Goal: Transaction & Acquisition: Book appointment/travel/reservation

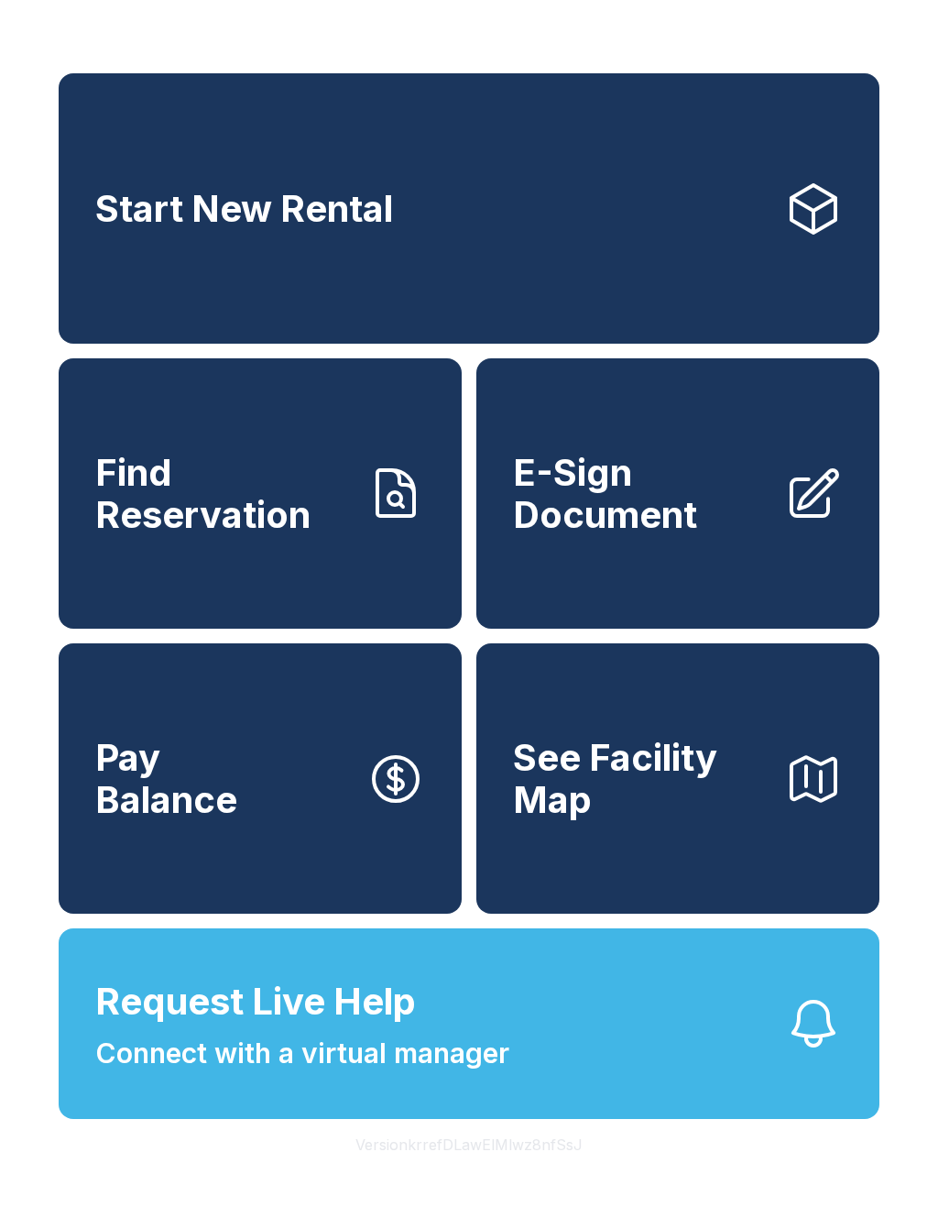
click at [549, 246] on link "Start New Rental" at bounding box center [469, 208] width 821 height 270
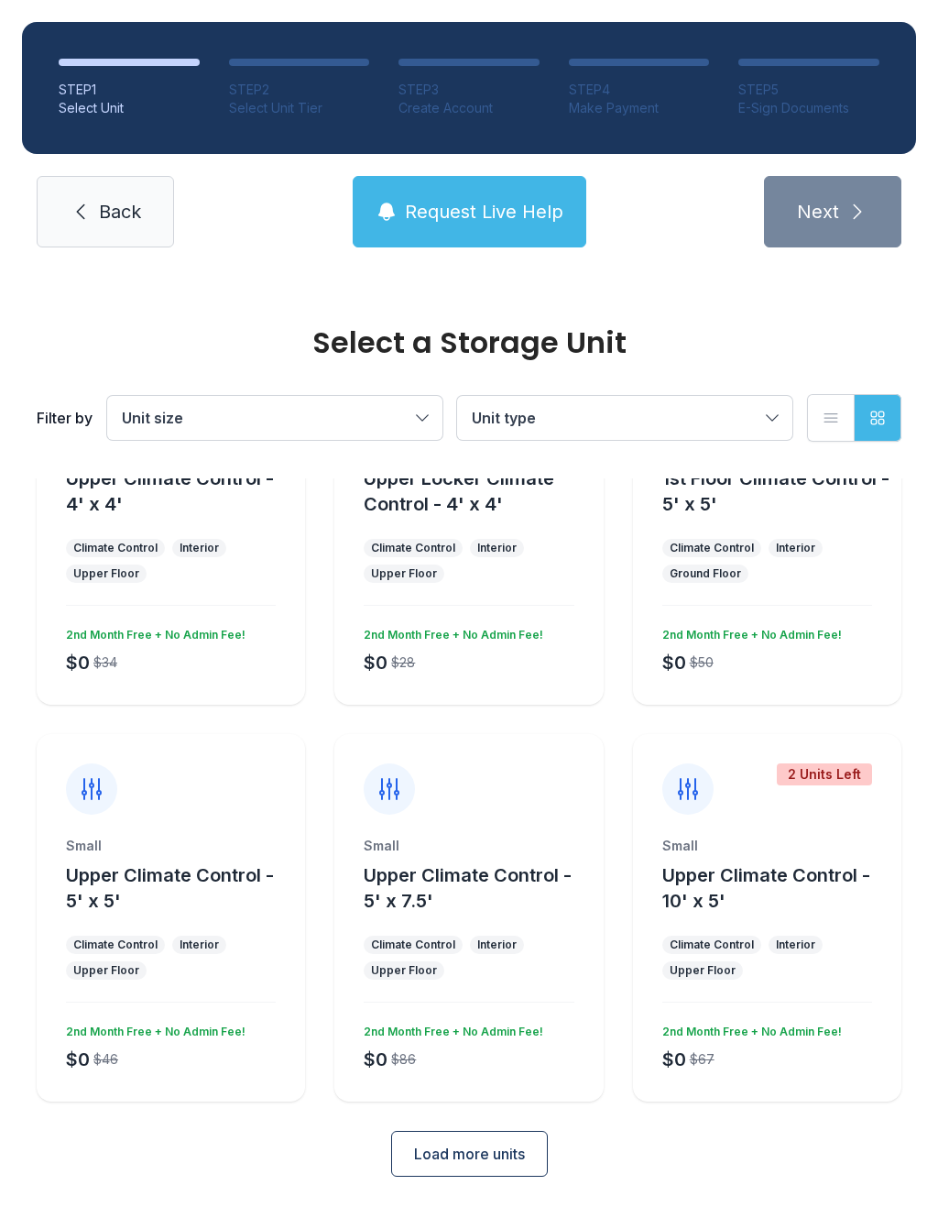
scroll to position [143, 0]
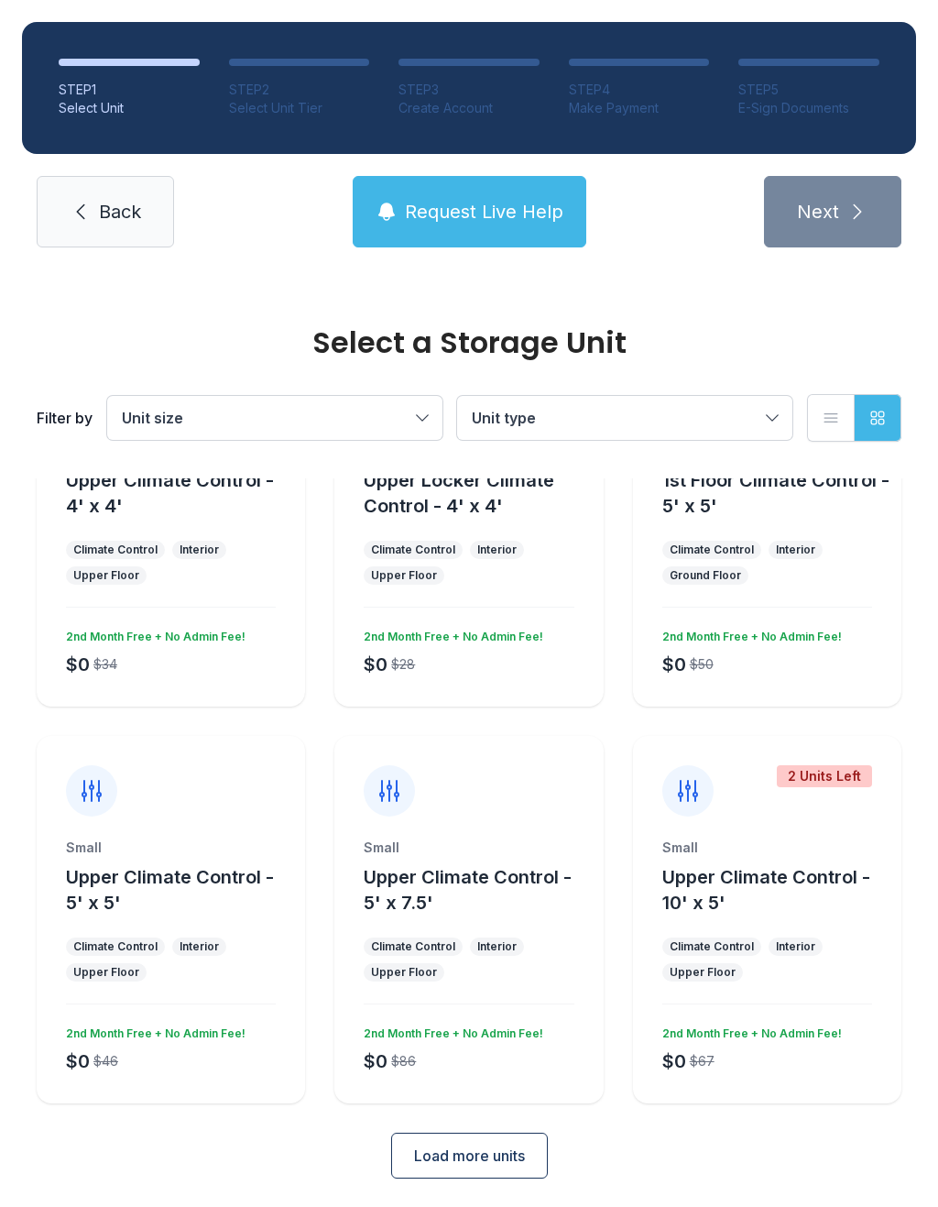
click at [515, 207] on span "Request Live Help" at bounding box center [484, 212] width 158 height 26
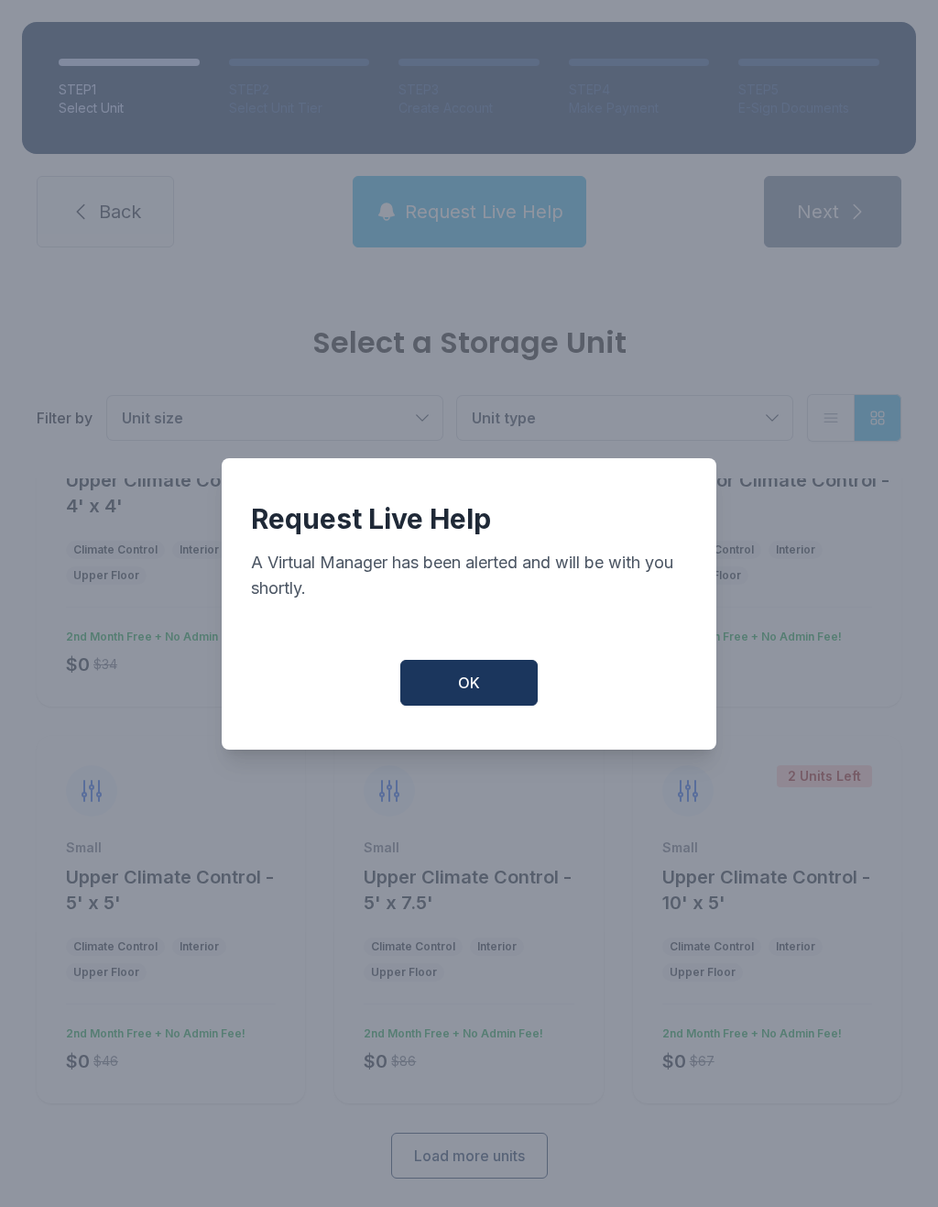
click at [470, 693] on span "OK" at bounding box center [469, 683] width 22 height 22
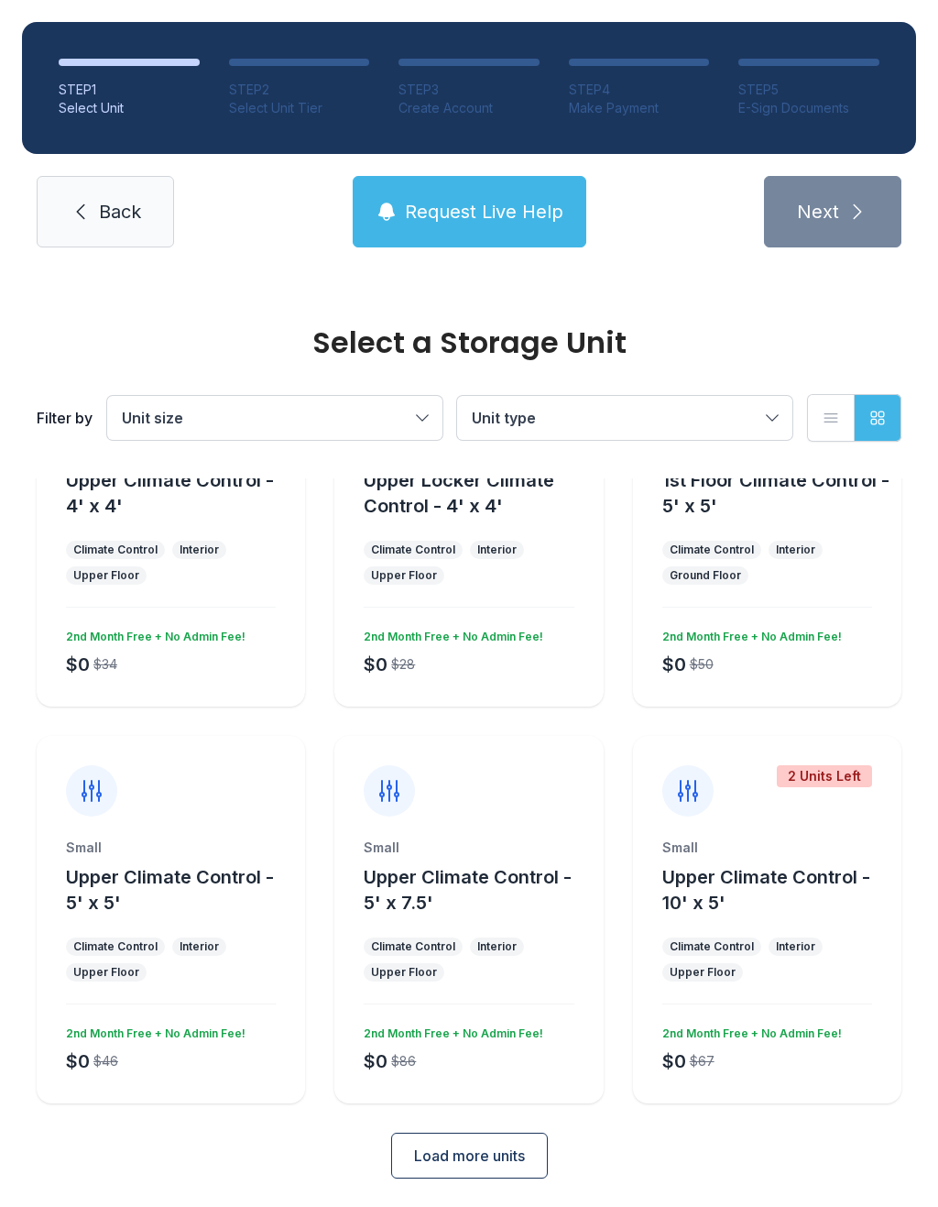
click at [478, 213] on span "Request Live Help" at bounding box center [484, 212] width 158 height 26
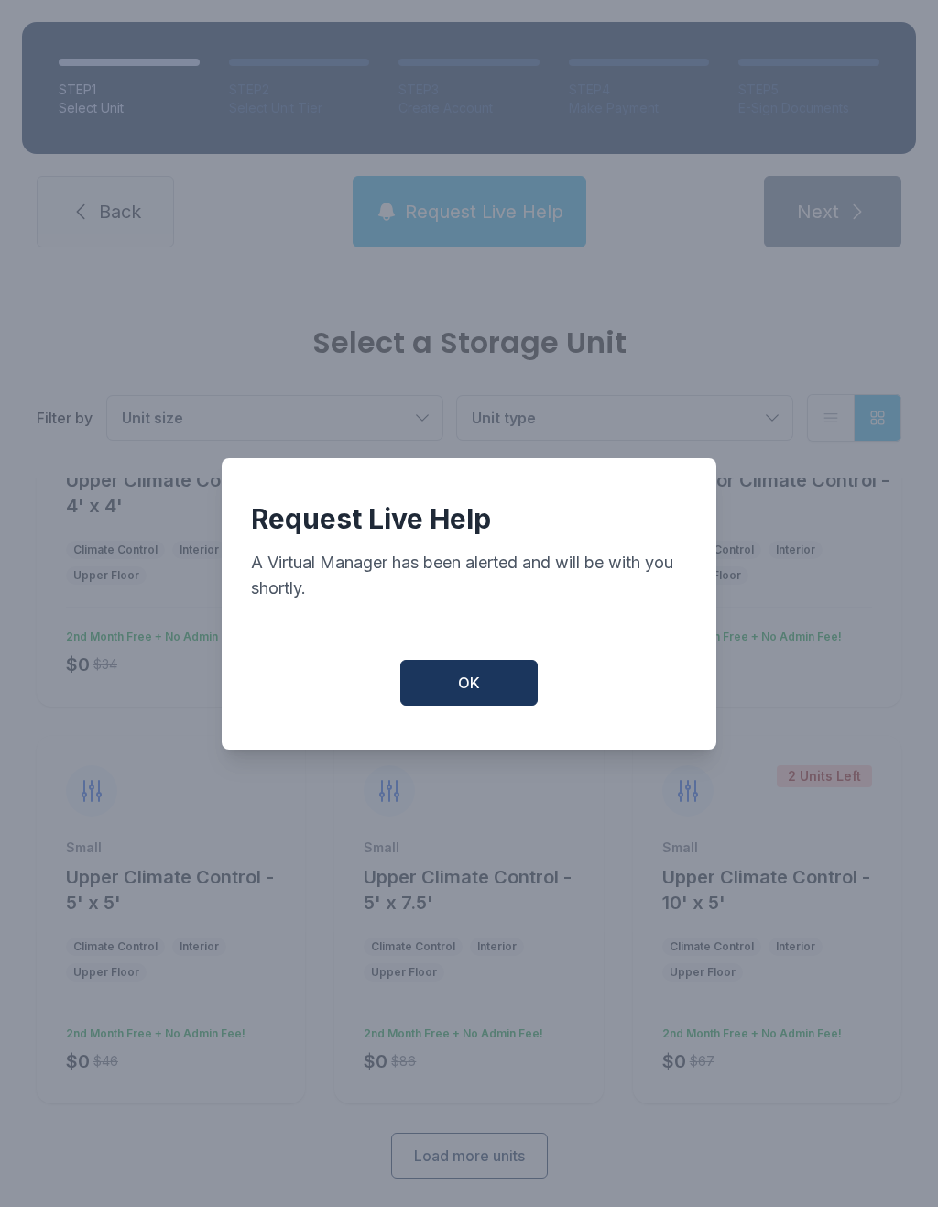
click at [447, 700] on button "OK" at bounding box center [468, 683] width 137 height 46
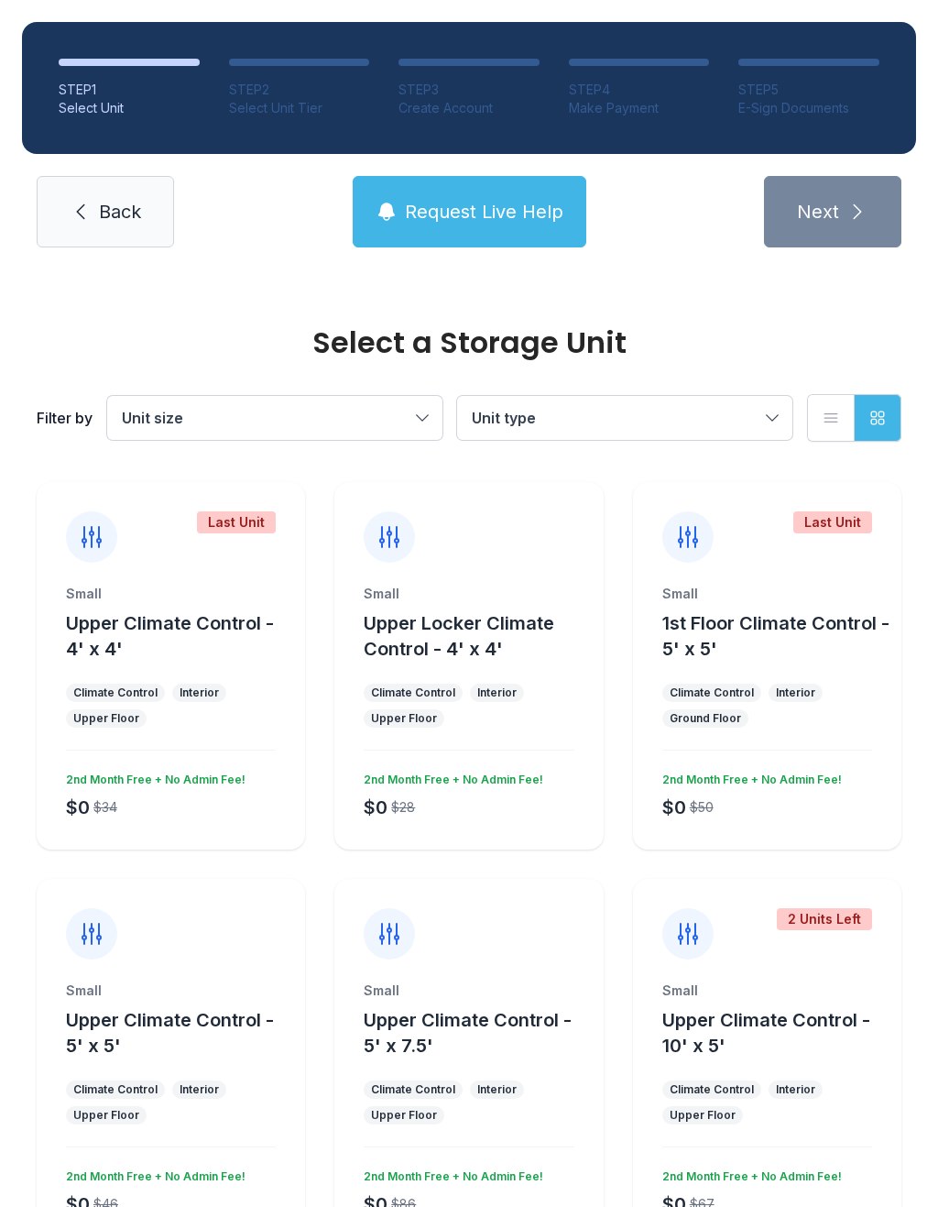
scroll to position [0, 0]
click at [351, 450] on div "Filter by Unit size Unit type List view Grid view" at bounding box center [469, 417] width 865 height 121
click at [360, 431] on button "Unit size" at bounding box center [274, 418] width 335 height 44
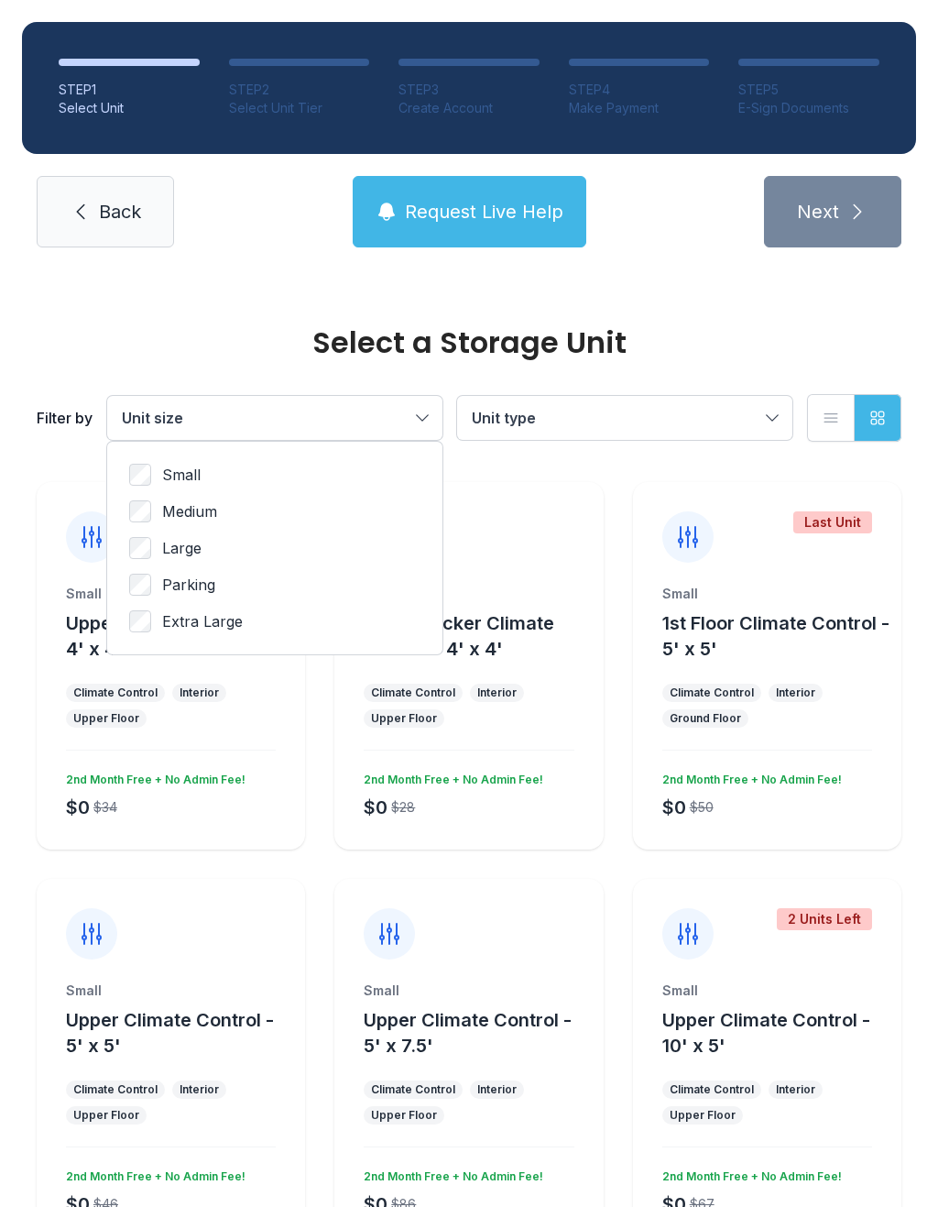
click at [219, 519] on label "Medium" at bounding box center [274, 511] width 291 height 22
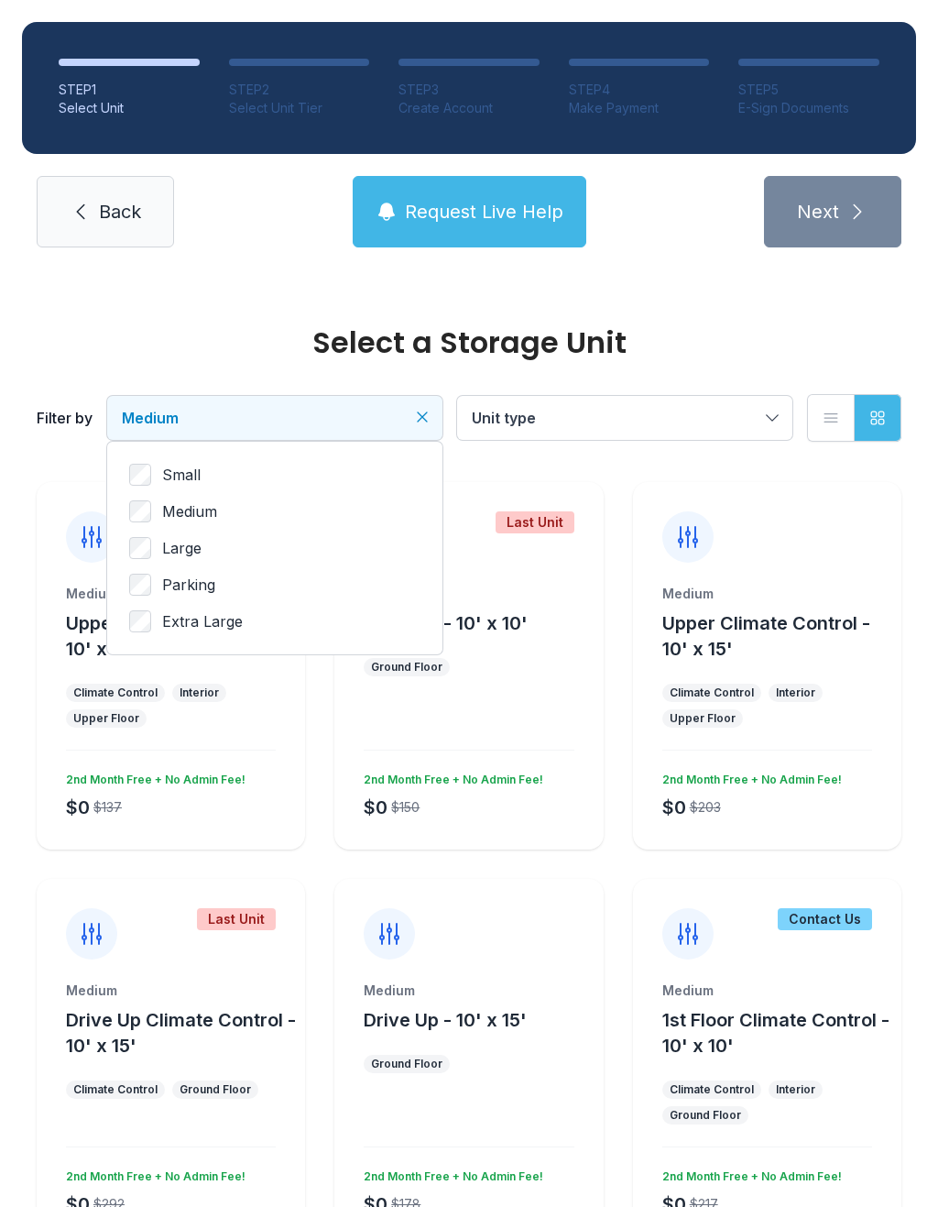
click at [724, 416] on span "Unit type" at bounding box center [616, 418] width 288 height 22
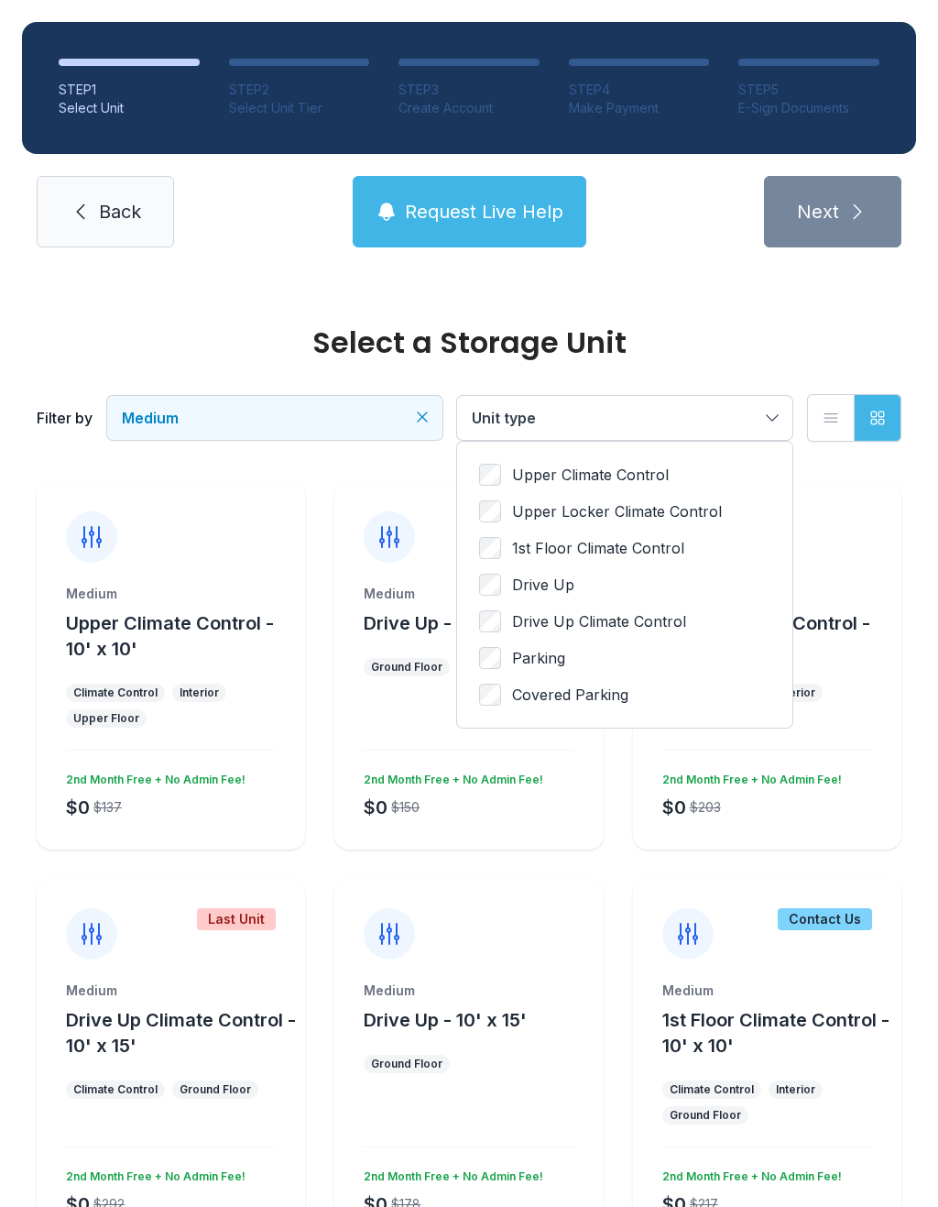
click at [606, 478] on span "Upper Climate Control" at bounding box center [590, 475] width 157 height 22
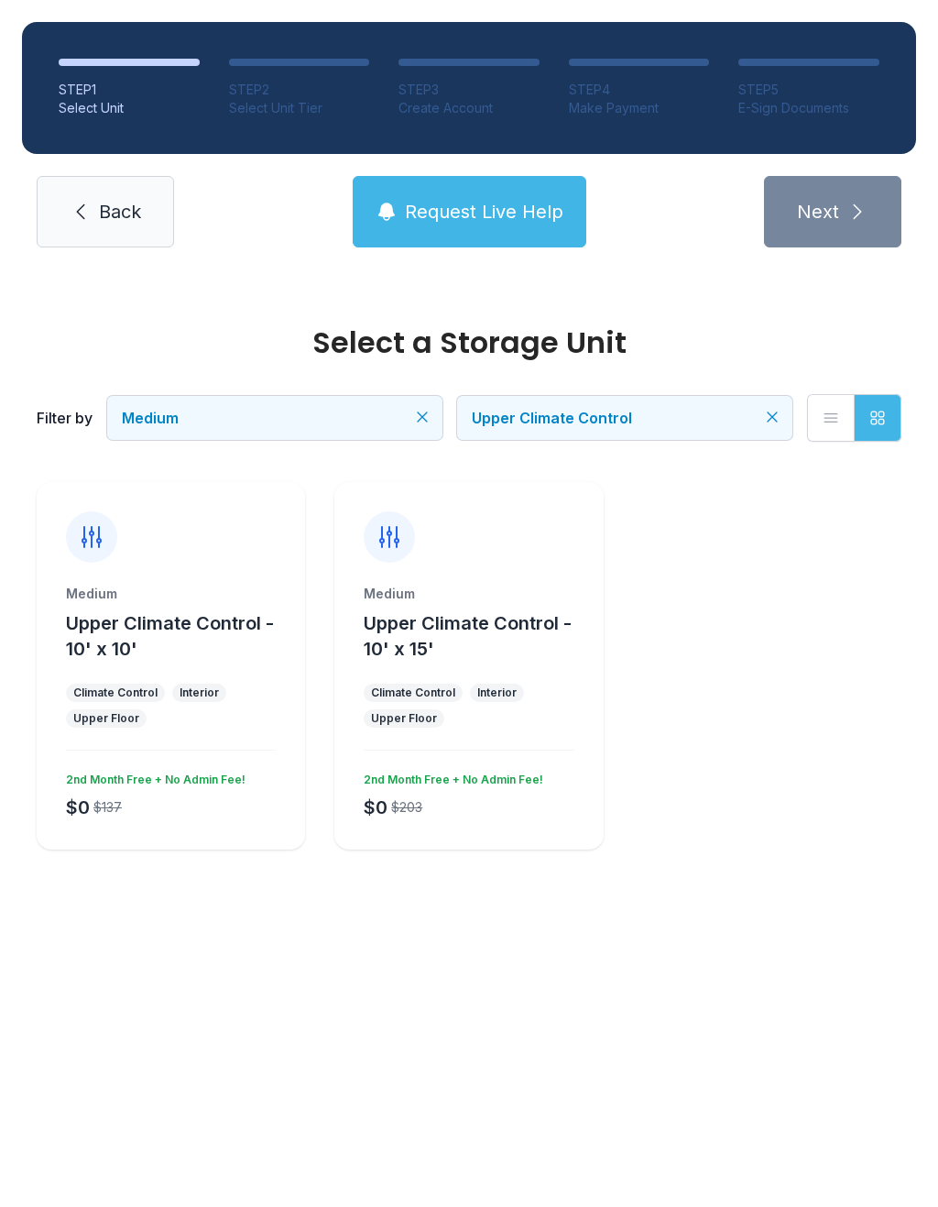
click at [483, 222] on span "Request Live Help" at bounding box center [484, 212] width 158 height 26
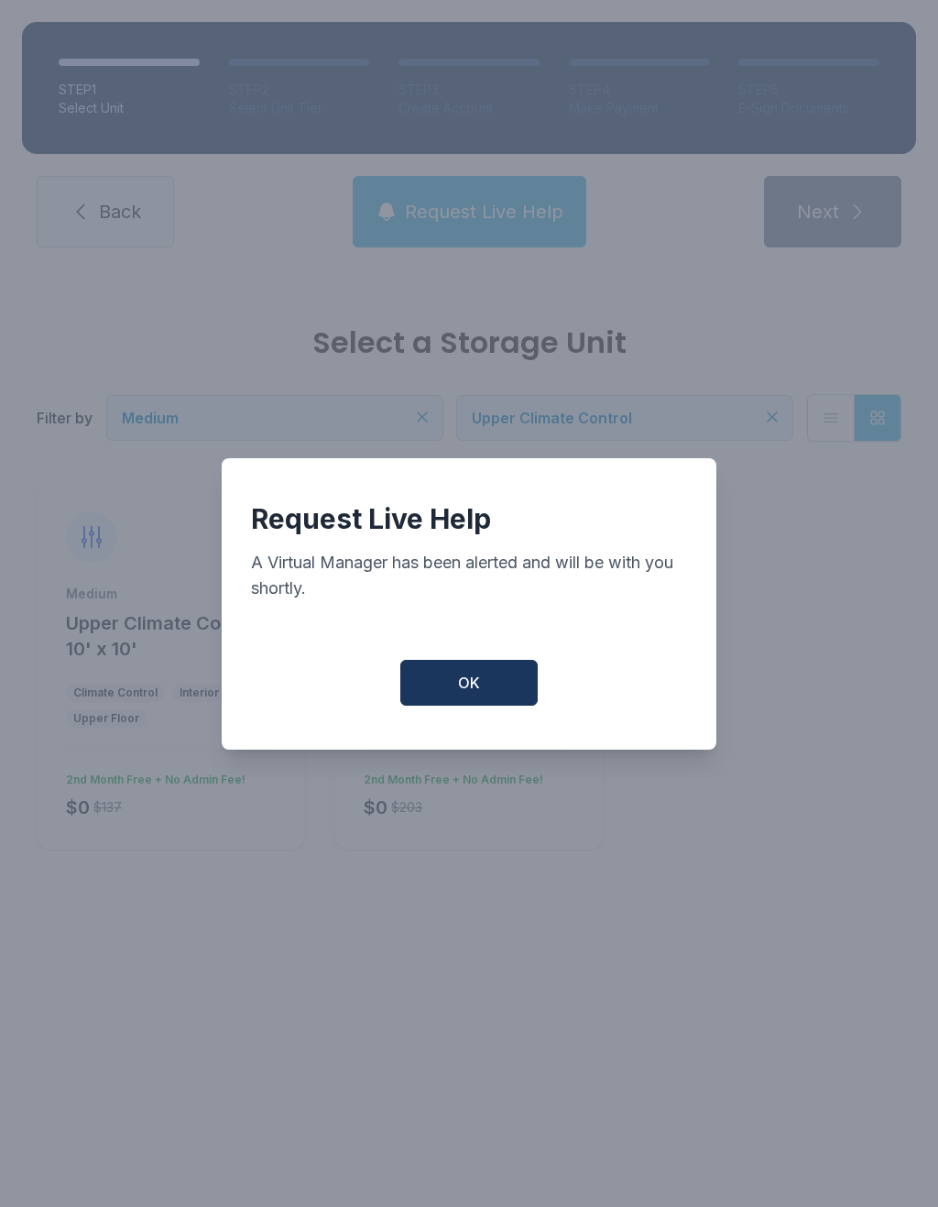
click at [448, 688] on button "OK" at bounding box center [468, 683] width 137 height 46
